Goal: Information Seeking & Learning: Check status

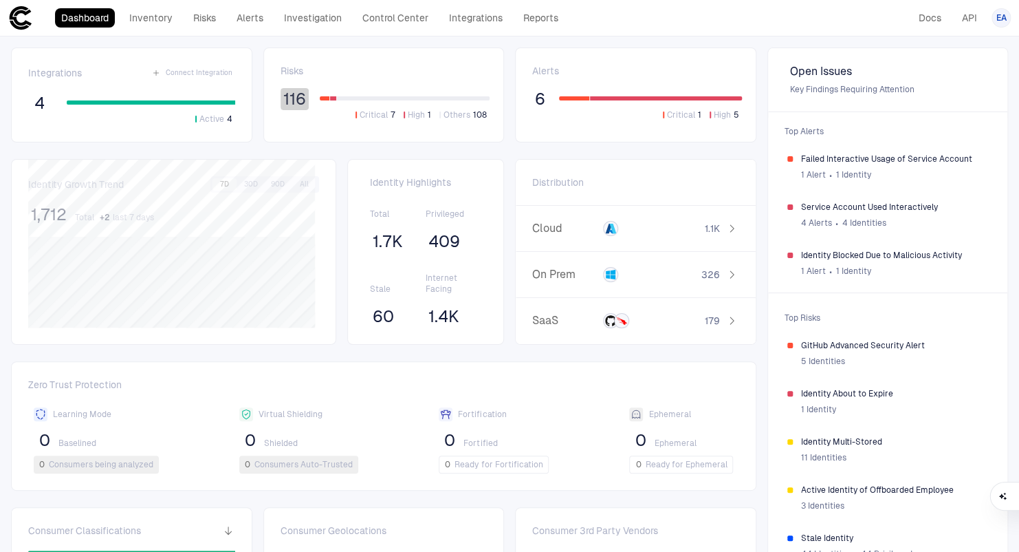
click at [294, 98] on span "116" at bounding box center [294, 99] width 23 height 21
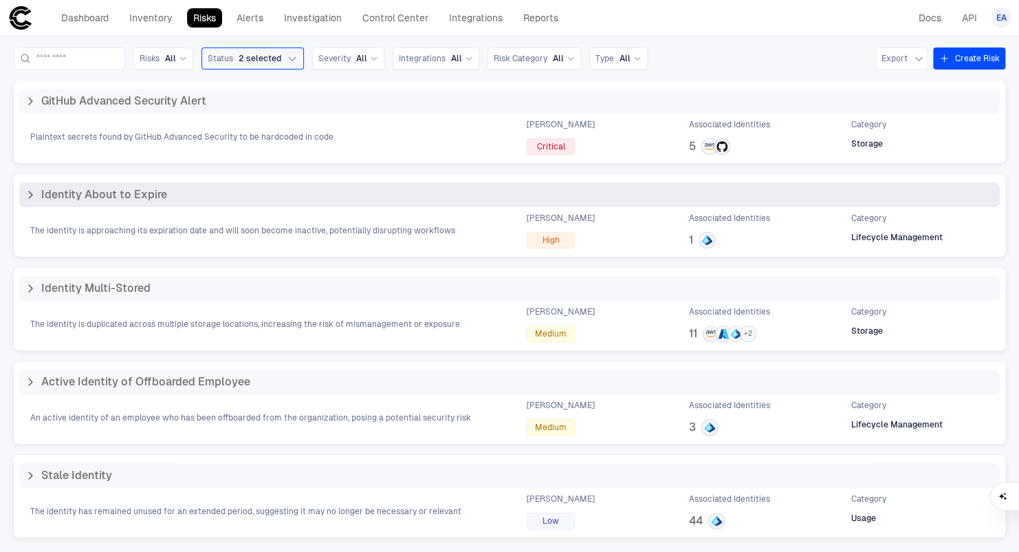
click at [35, 193] on icon at bounding box center [30, 194] width 11 height 11
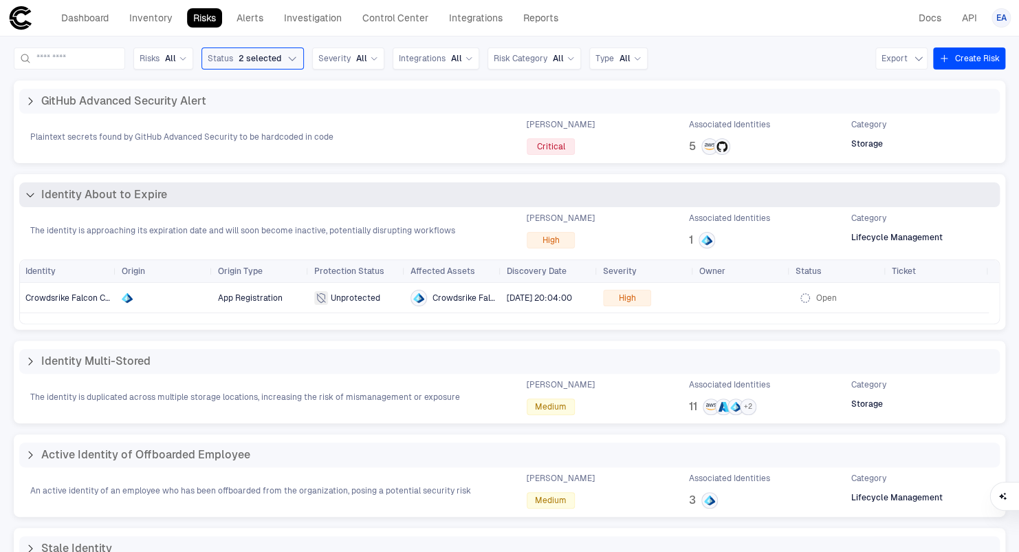
click at [36, 197] on div "Identity About to Expire" at bounding box center [96, 195] width 142 height 14
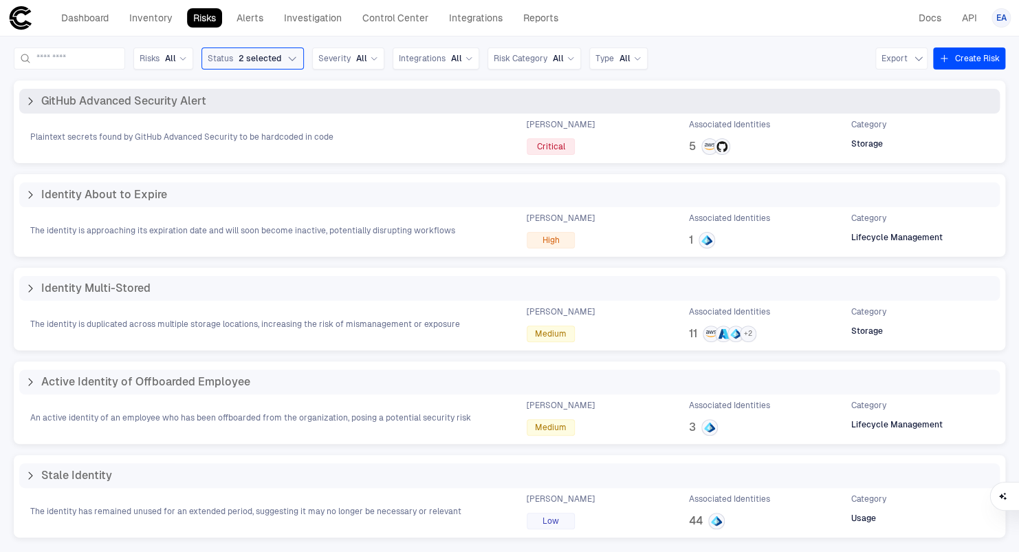
click at [39, 103] on div "GitHub Advanced Security Alert" at bounding box center [116, 101] width 182 height 14
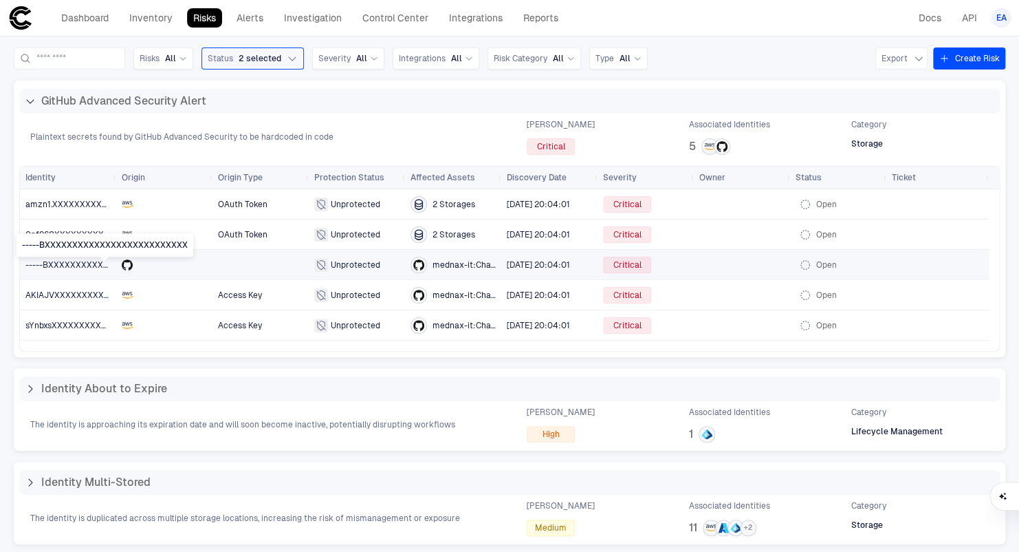
click at [91, 263] on span "-----BXXXXXXXXXXXXXXXXXXXXXXXXXX" at bounding box center [108, 265] width 166 height 10
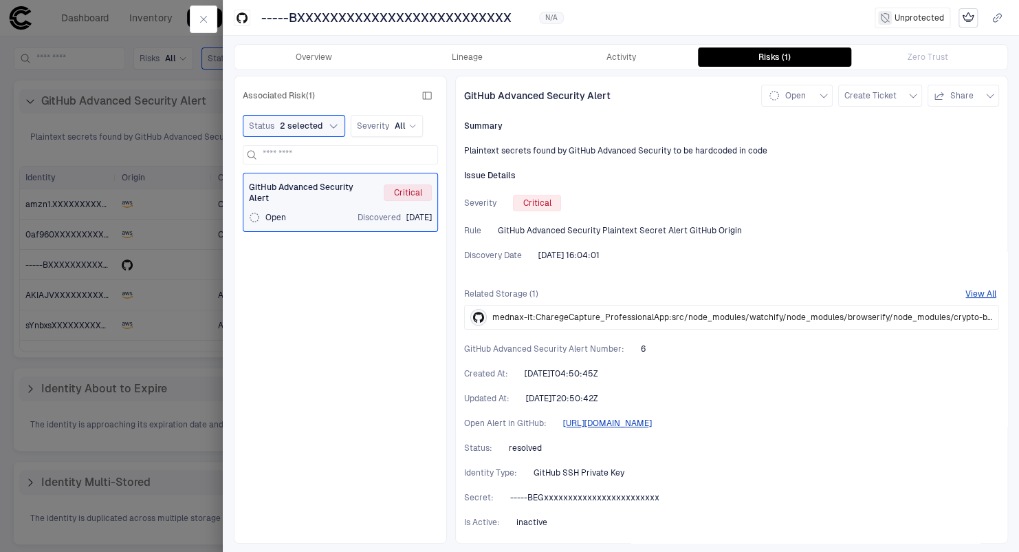
click at [201, 15] on icon "button" at bounding box center [203, 19] width 11 height 11
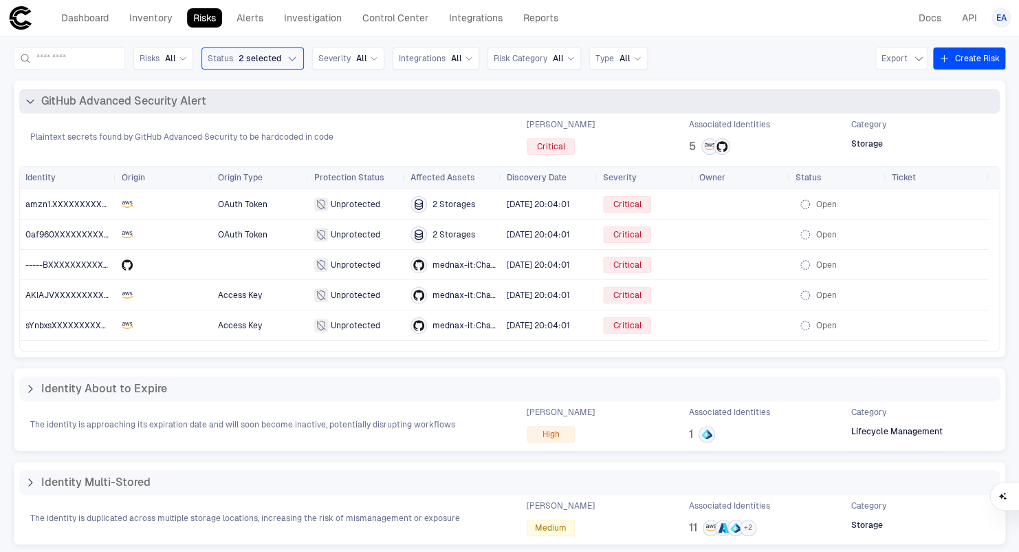
click at [45, 102] on span "GitHub Advanced Security Alert" at bounding box center [123, 101] width 165 height 14
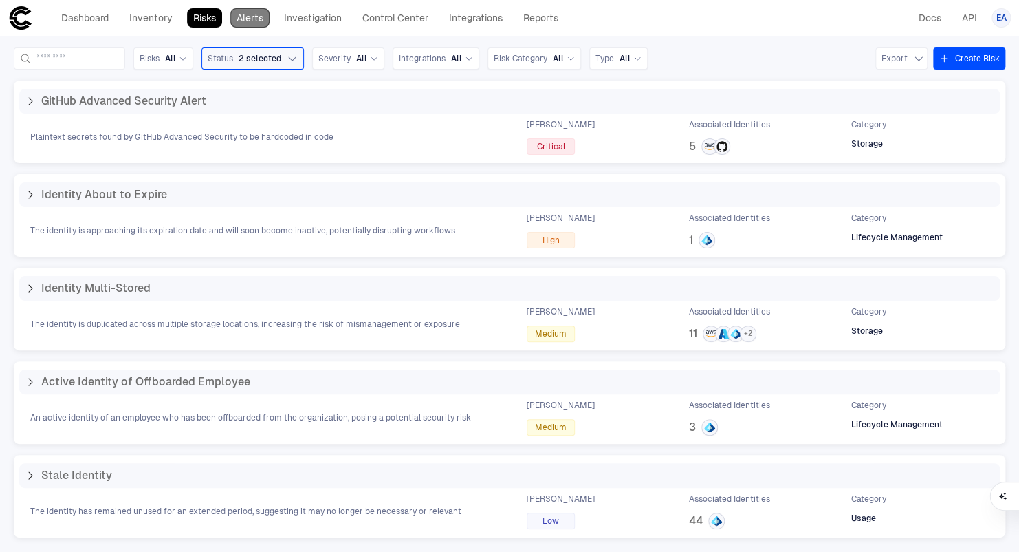
click at [256, 17] on link "Alerts" at bounding box center [249, 17] width 39 height 19
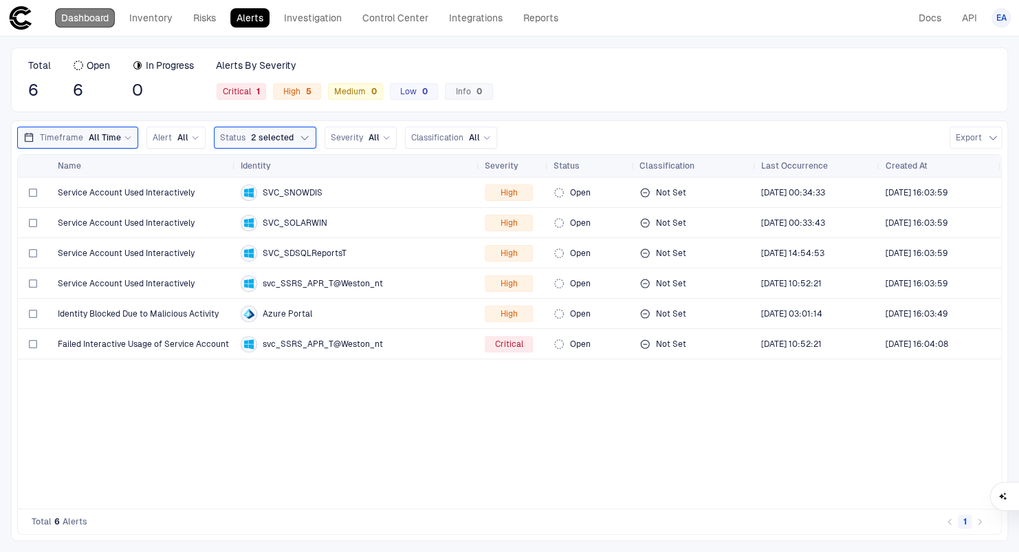
click at [76, 19] on link "Dashboard" at bounding box center [85, 17] width 60 height 19
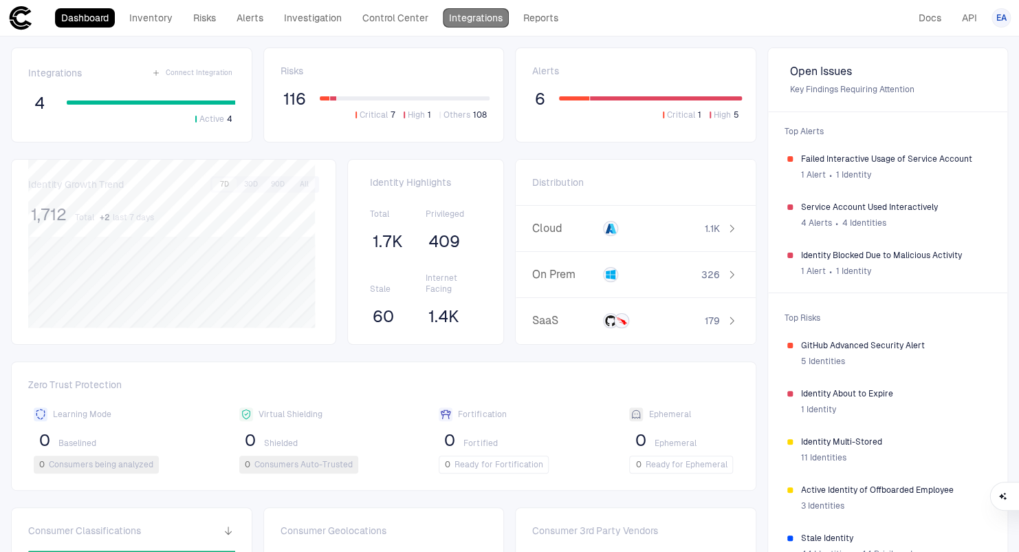
click at [459, 23] on link "Integrations" at bounding box center [476, 17] width 66 height 19
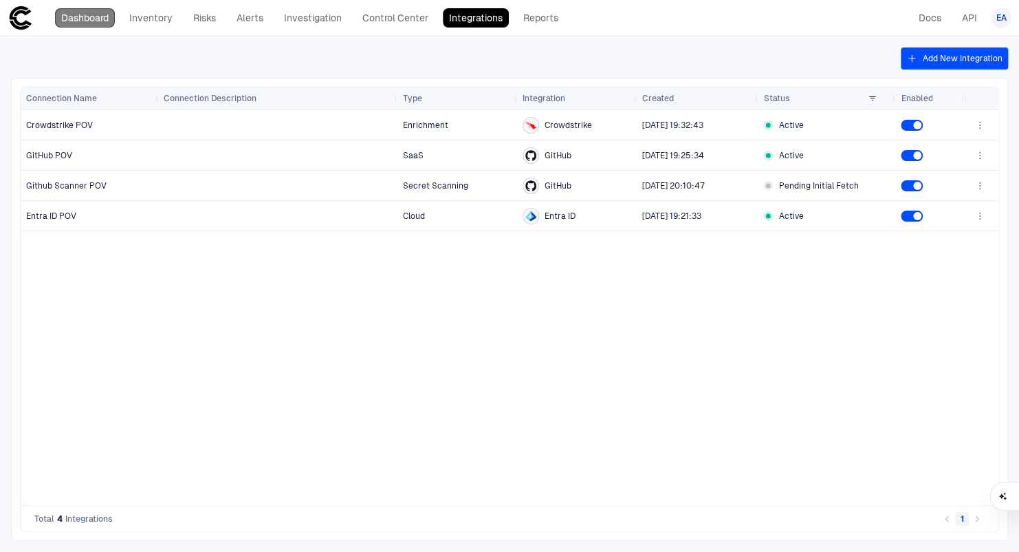
click at [101, 14] on link "Dashboard" at bounding box center [85, 17] width 60 height 19
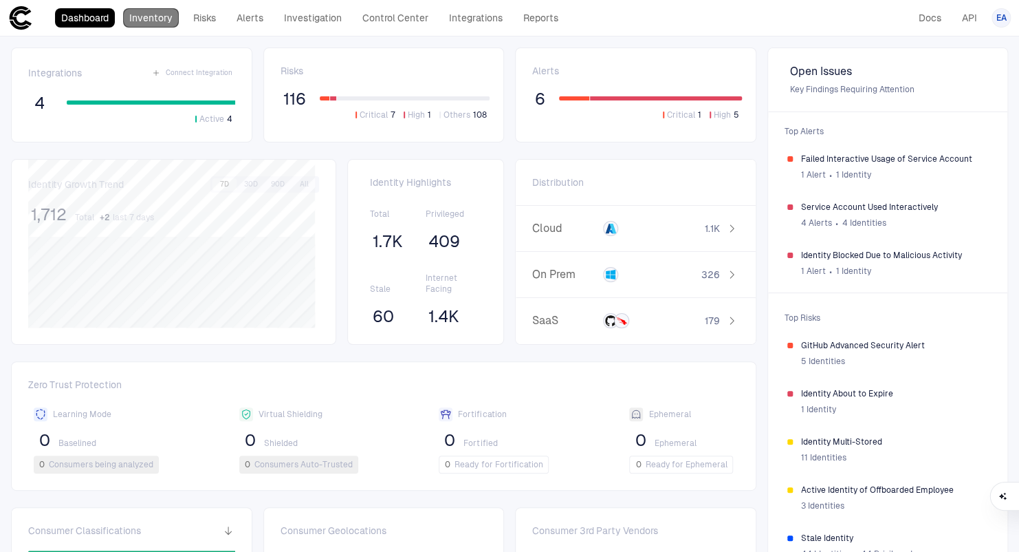
click at [157, 23] on link "Inventory" at bounding box center [151, 17] width 56 height 19
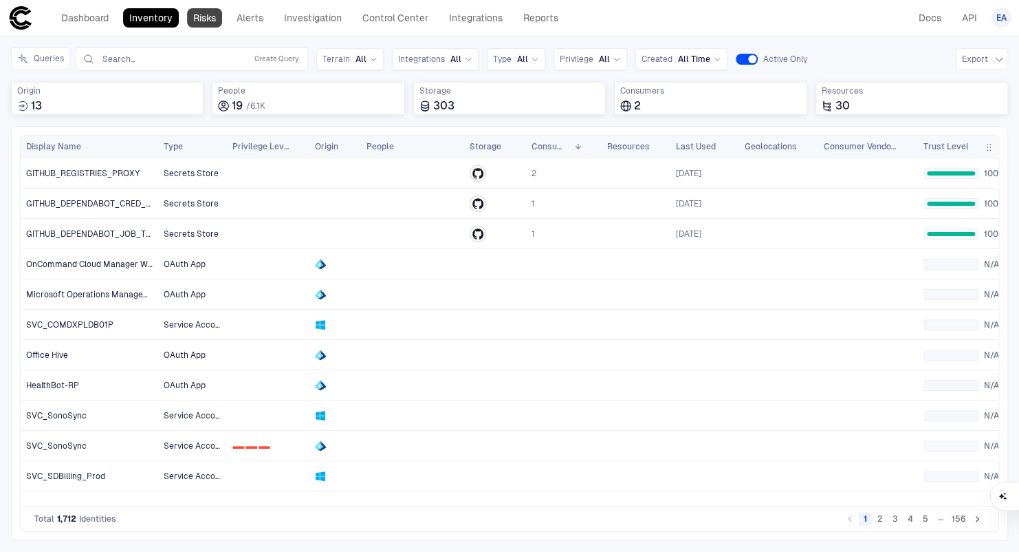
click at [218, 21] on link "Risks" at bounding box center [204, 17] width 35 height 19
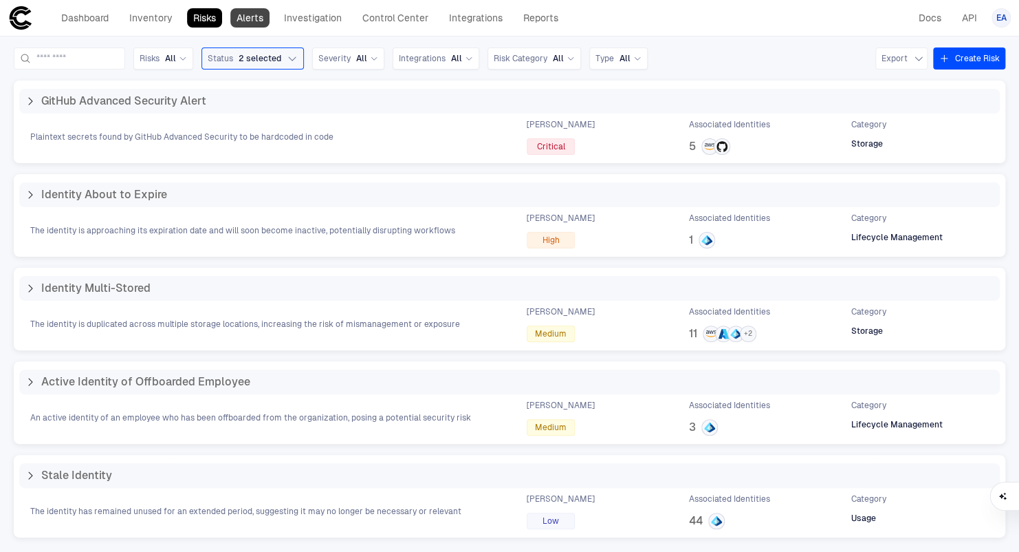
click at [243, 19] on link "Alerts" at bounding box center [249, 17] width 39 height 19
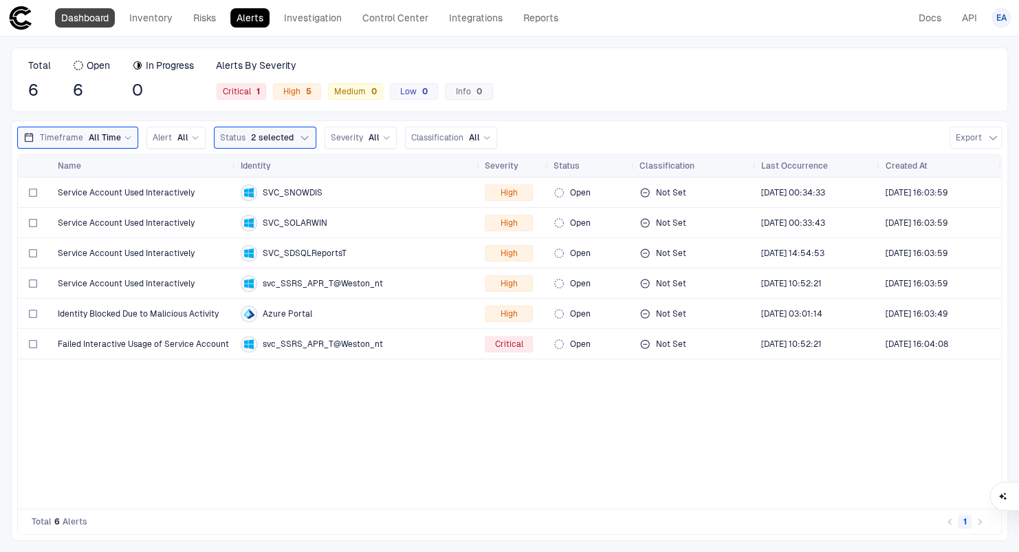
click at [100, 10] on link "Dashboard" at bounding box center [85, 17] width 60 height 19
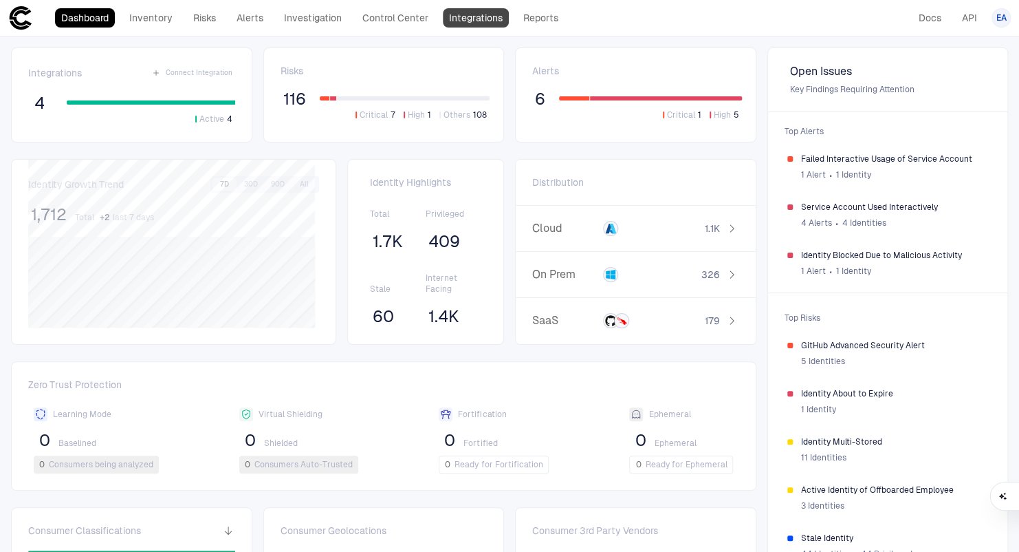
click at [455, 13] on link "Integrations" at bounding box center [476, 17] width 66 height 19
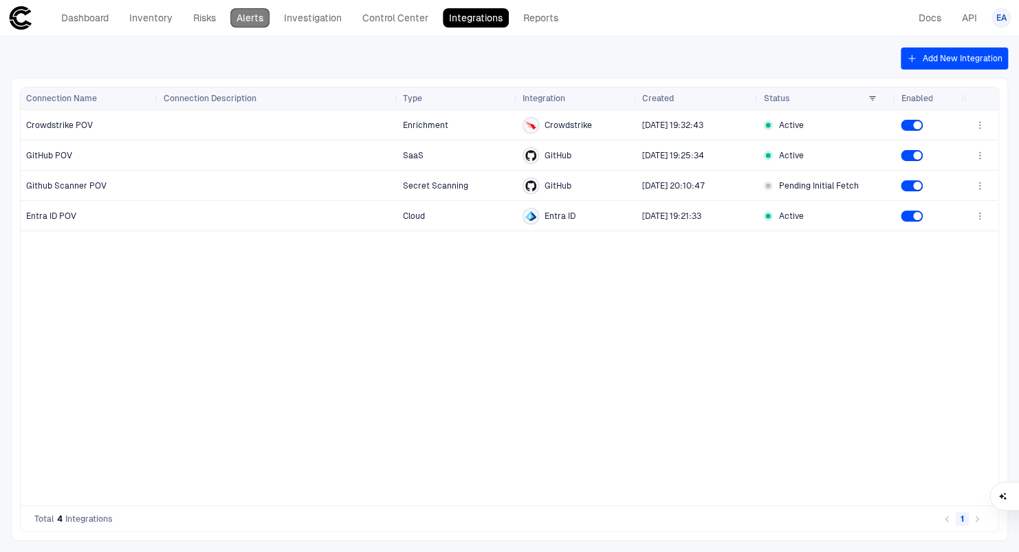
click at [251, 22] on link "Alerts" at bounding box center [249, 17] width 39 height 19
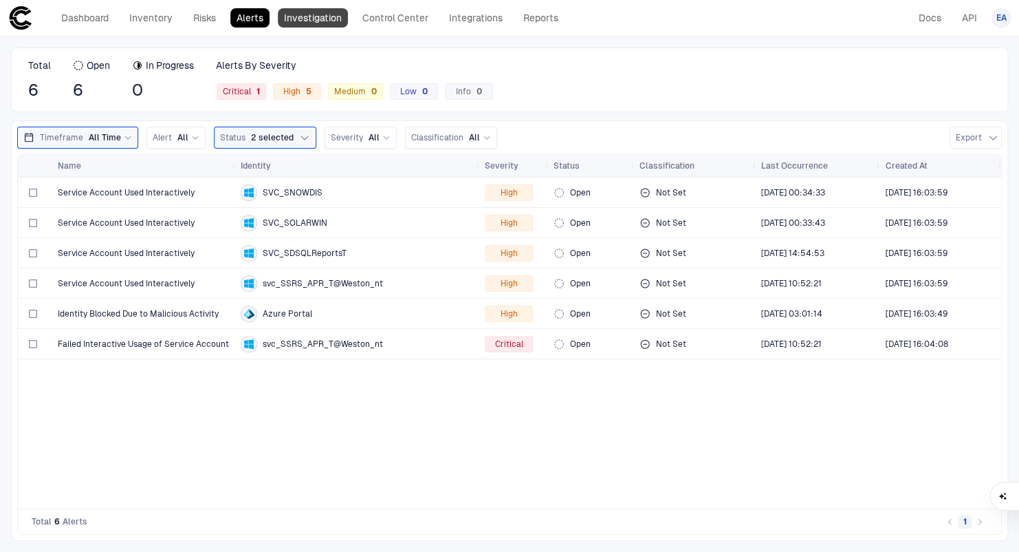
click at [301, 20] on link "Investigation" at bounding box center [313, 17] width 70 height 19
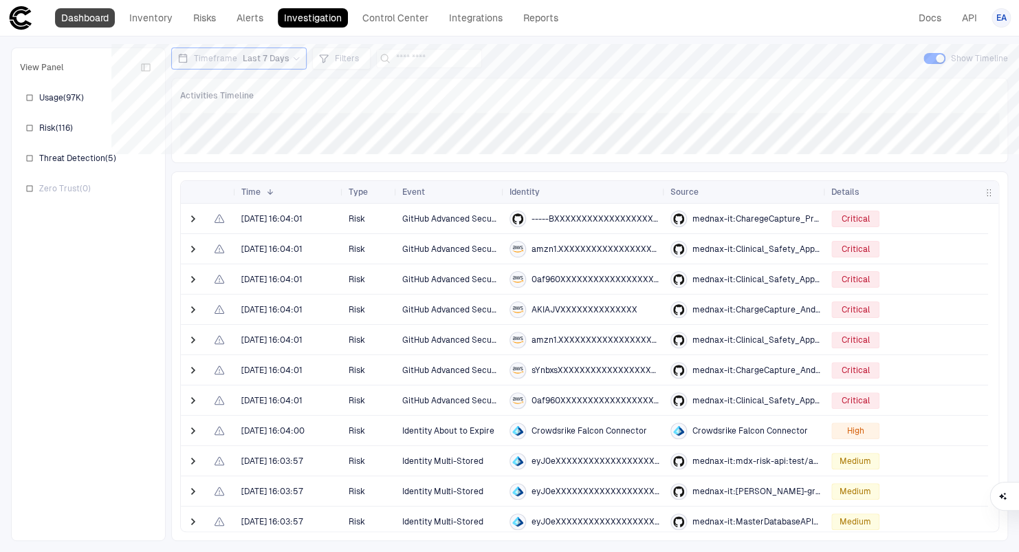
click at [72, 21] on link "Dashboard" at bounding box center [85, 17] width 60 height 19
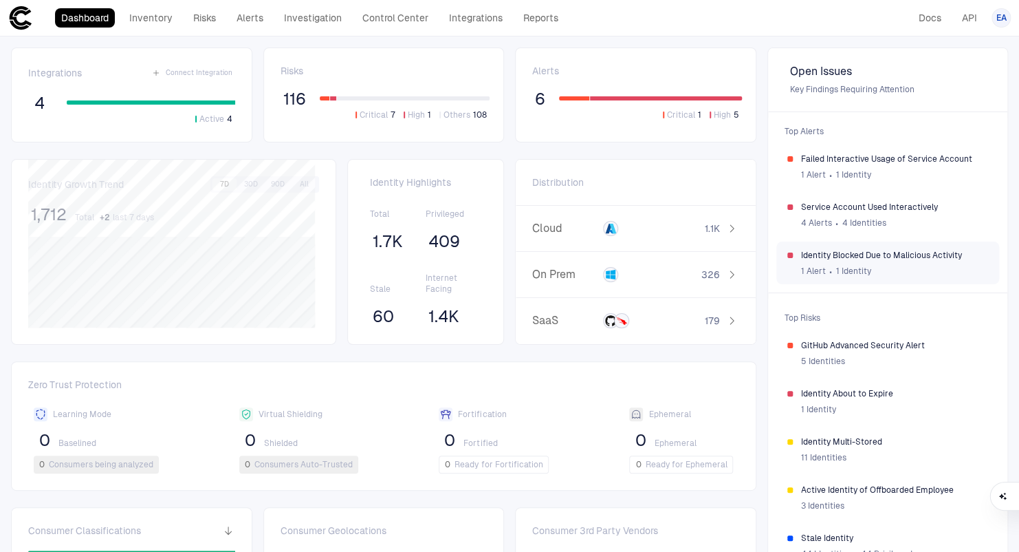
click at [881, 261] on div "1 Alert ∙ 1 Identity" at bounding box center [895, 271] width 188 height 21
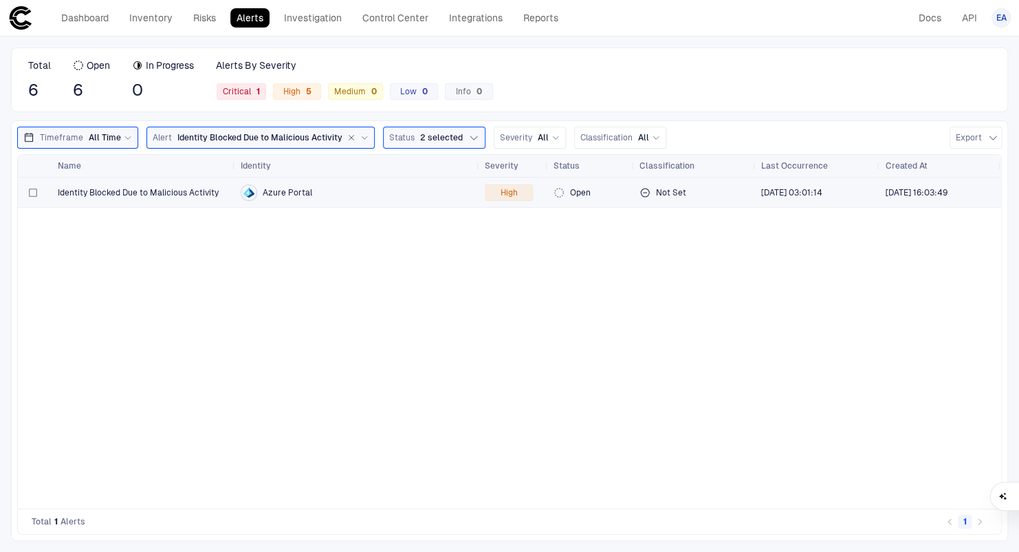
click at [132, 190] on span "Identity Blocked Due to Malicious Activity" at bounding box center [138, 192] width 161 height 11
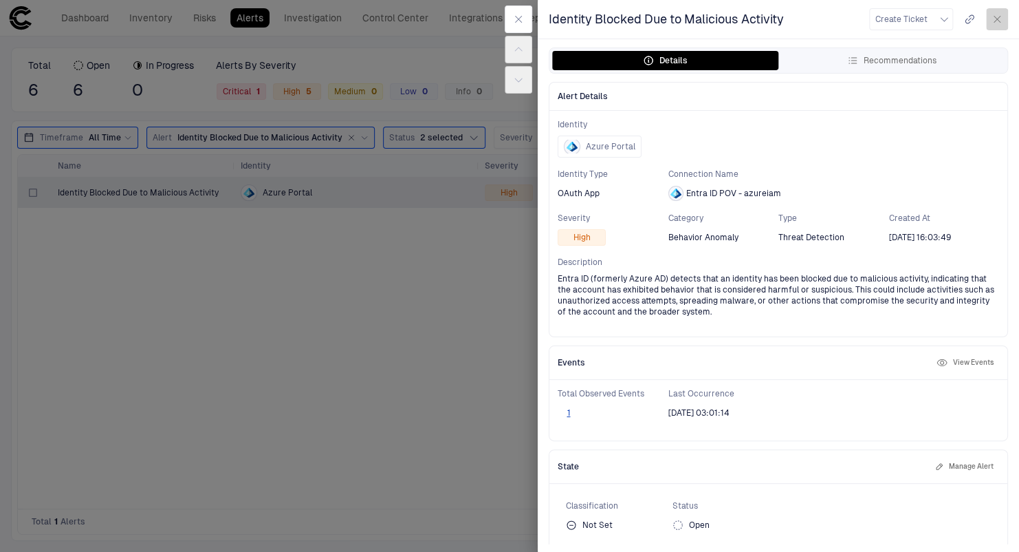
click at [996, 23] on icon "button" at bounding box center [997, 19] width 11 height 11
